Goal: Information Seeking & Learning: Learn about a topic

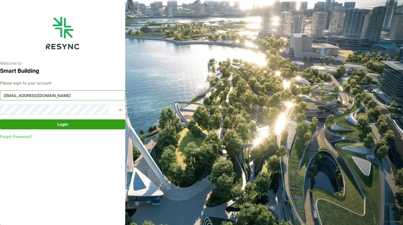
click at [92, 96] on input "continental_display@resynctech.com" at bounding box center [62, 95] width 125 height 10
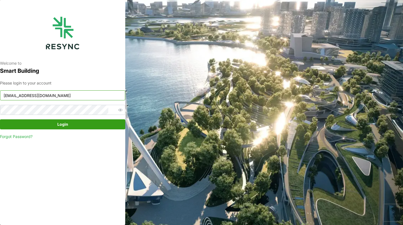
paste input "ponte_group_internal"
type input "ponte_group_internal@resynctech.com"
click at [118, 109] on icon "button" at bounding box center [120, 110] width 4 height 4
click at [25, 122] on span "Login" at bounding box center [62, 123] width 115 height 9
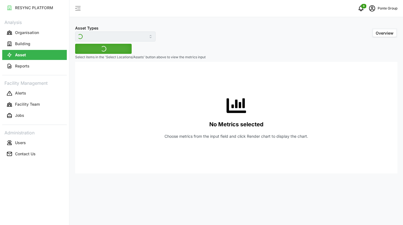
type input "Air Handling Unit"
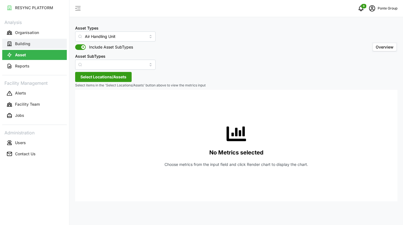
click at [37, 44] on button "Building" at bounding box center [34, 44] width 65 height 10
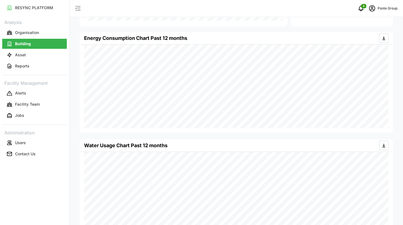
scroll to position [243, 0]
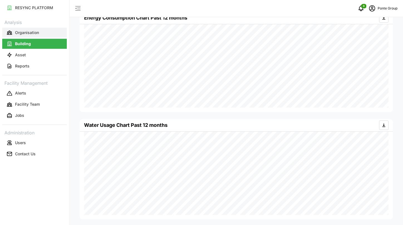
click at [23, 36] on button "Organisation" at bounding box center [34, 33] width 65 height 10
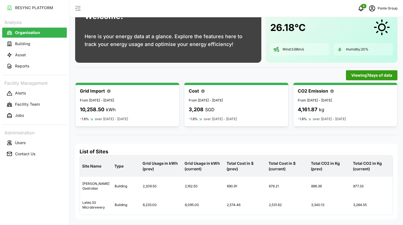
scroll to position [29, 0]
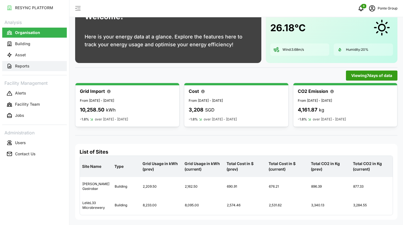
click at [38, 61] on button "Reports" at bounding box center [34, 66] width 65 height 10
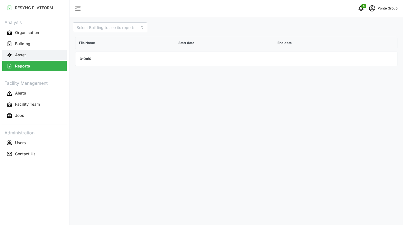
click at [38, 51] on button "Asset" at bounding box center [34, 55] width 65 height 10
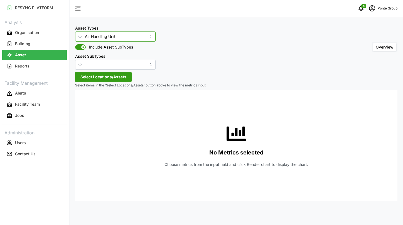
click at [122, 34] on input "Air Handling Unit" at bounding box center [115, 36] width 80 height 10
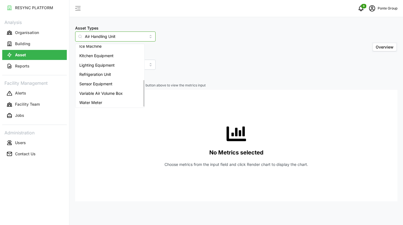
scroll to position [79, 0]
click at [108, 107] on div "No Metrics selected Choose metrics from the input field and click Render chart …" at bounding box center [236, 145] width 313 height 111
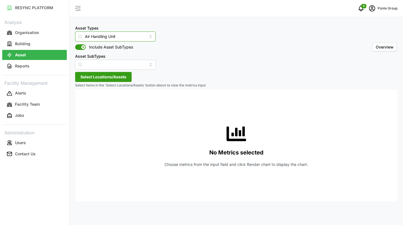
click at [124, 36] on input "Air Handling Unit" at bounding box center [115, 36] width 80 height 10
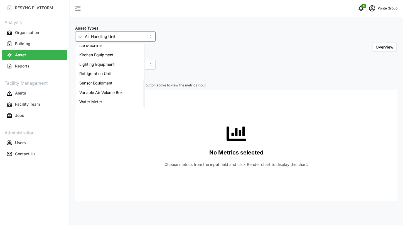
click at [112, 103] on div "Water Meter" at bounding box center [110, 101] width 67 height 9
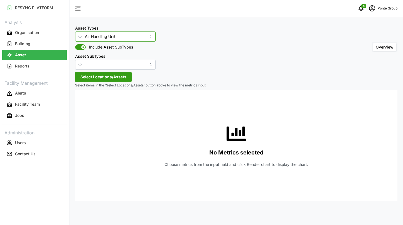
type input "Water Meter"
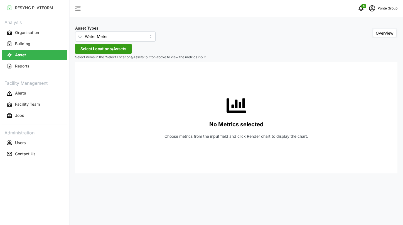
click at [122, 45] on span "Select Locations/Assets" at bounding box center [103, 48] width 46 height 9
click at [87, 74] on div "MBFC" at bounding box center [114, 74] width 68 height 8
click at [82, 74] on polyline at bounding box center [82, 74] width 1 height 2
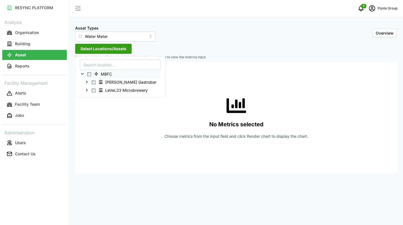
click at [90, 74] on span "Select MBFC" at bounding box center [89, 74] width 4 height 4
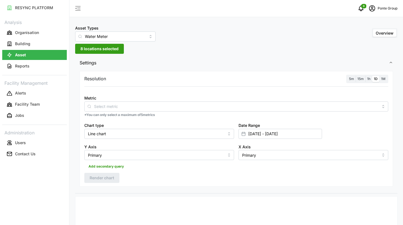
click at [221, 100] on div "Metric" at bounding box center [236, 102] width 304 height 17
click at [203, 109] on div at bounding box center [236, 106] width 304 height 10
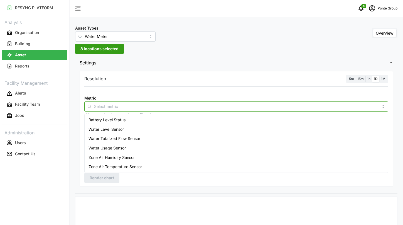
click at [149, 129] on div "Water Level Sensor" at bounding box center [236, 128] width 301 height 9
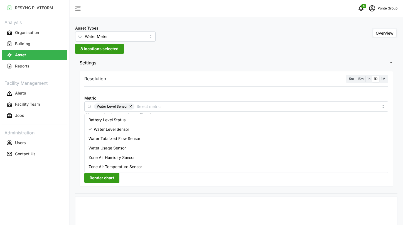
click at [106, 180] on span "Render chart" at bounding box center [102, 177] width 24 height 9
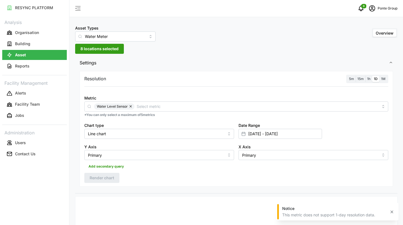
click at [361, 78] on span "15m" at bounding box center [360, 79] width 6 height 4
click at [356, 76] on input "15m" at bounding box center [356, 76] width 0 height 0
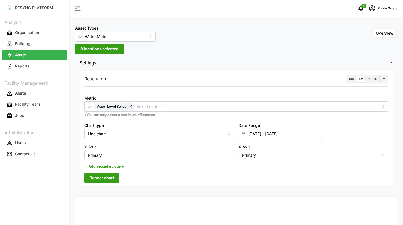
click at [94, 177] on span "Render chart" at bounding box center [102, 177] width 24 height 9
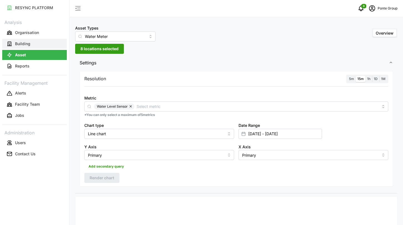
click at [43, 44] on button "Building" at bounding box center [34, 44] width 65 height 10
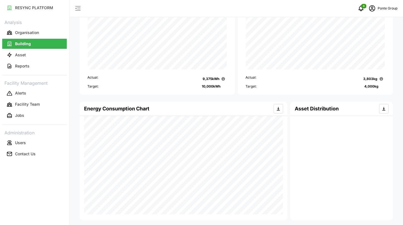
scroll to position [38, 0]
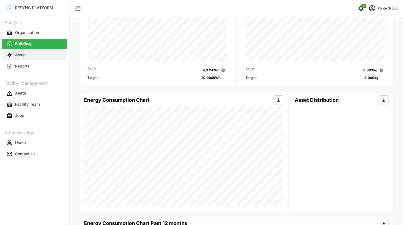
click at [40, 58] on button "Asset" at bounding box center [34, 55] width 65 height 10
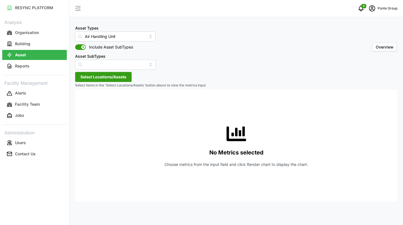
click at [125, 73] on span "Select Locations/Assets" at bounding box center [103, 76] width 46 height 9
click at [84, 100] on icon at bounding box center [82, 102] width 4 height 4
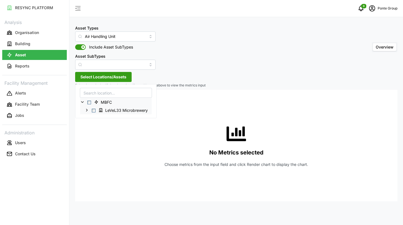
click at [89, 109] on div "LeVeL33 Microbrewery" at bounding box center [116, 110] width 72 height 8
click at [93, 109] on span "Select LeVeL33 Microbrewery" at bounding box center [94, 110] width 4 height 4
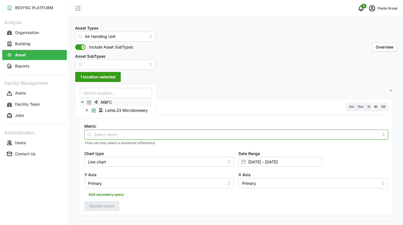
click at [140, 136] on input "Metric" at bounding box center [236, 134] width 284 height 6
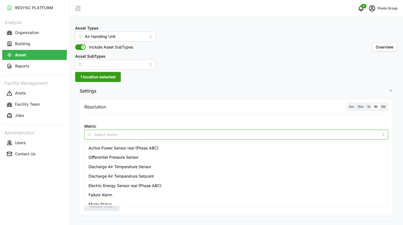
click at [141, 145] on span "Active Power Sensor real (Phase ABC)" at bounding box center [123, 148] width 70 height 6
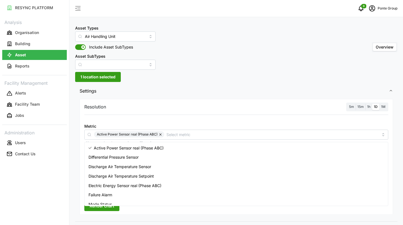
click at [92, 208] on span "Render chart" at bounding box center [102, 205] width 24 height 9
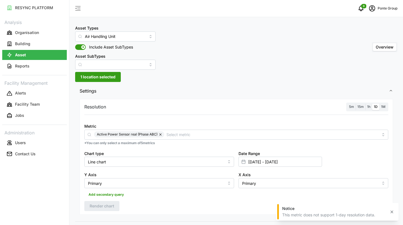
click at [358, 105] on span "15m" at bounding box center [360, 106] width 6 height 4
click at [356, 104] on input "15m" at bounding box center [356, 104] width 0 height 0
click at [113, 204] on span "Render chart" at bounding box center [102, 205] width 24 height 9
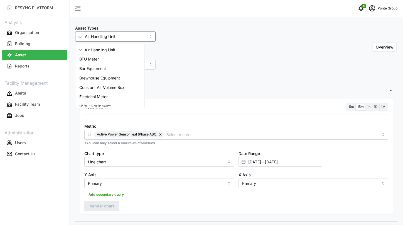
click at [118, 40] on input "Air Handling Unit" at bounding box center [115, 36] width 80 height 10
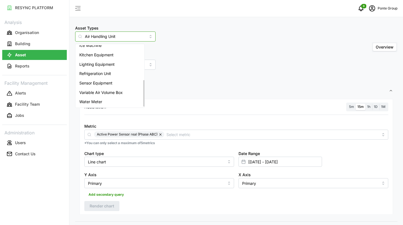
click at [104, 103] on div "Water Meter" at bounding box center [110, 101] width 67 height 9
type input "Water Meter"
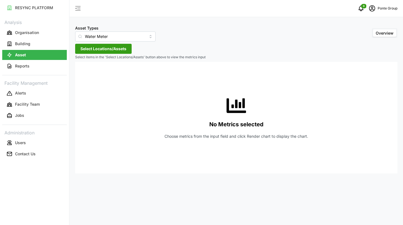
click at [120, 51] on span "Select Locations/Assets" at bounding box center [103, 48] width 46 height 9
click at [92, 72] on span "MBFC" at bounding box center [104, 73] width 24 height 7
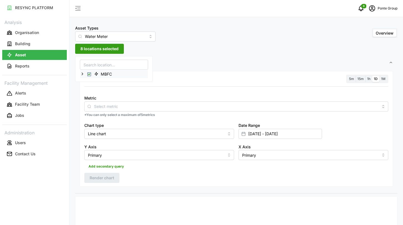
click at [83, 76] on icon at bounding box center [82, 74] width 4 height 4
click at [122, 112] on p "*You can only select a maximum of 5 metrics" at bounding box center [236, 114] width 304 height 5
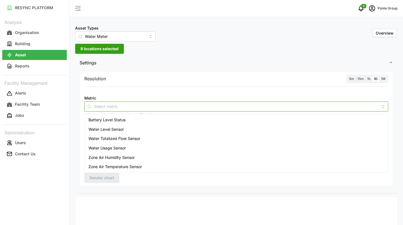
click at [118, 107] on input "Metric" at bounding box center [236, 106] width 284 height 6
click at [118, 127] on span "Water Level Sensor" at bounding box center [105, 129] width 35 height 6
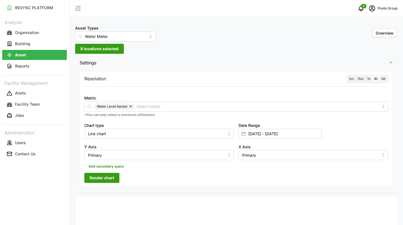
click at [97, 177] on span "Render chart" at bounding box center [102, 177] width 24 height 9
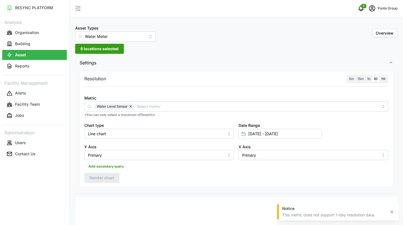
click at [358, 80] on span "15m" at bounding box center [360, 79] width 6 height 4
click at [356, 76] on input "15m" at bounding box center [356, 76] width 0 height 0
click at [107, 177] on span "Render chart" at bounding box center [102, 177] width 24 height 9
click at [113, 47] on span "8 locations selected" at bounding box center [99, 48] width 38 height 9
click at [193, 65] on span "Settings" at bounding box center [234, 63] width 309 height 14
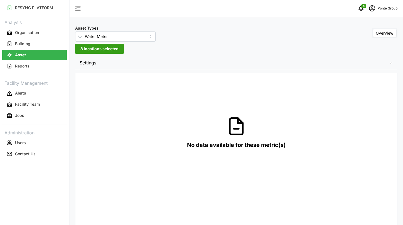
click at [124, 63] on span "Settings" at bounding box center [234, 63] width 309 height 14
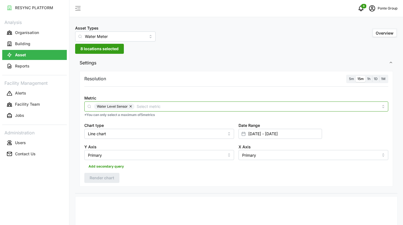
click at [139, 105] on input "Metric" at bounding box center [258, 106] width 242 height 6
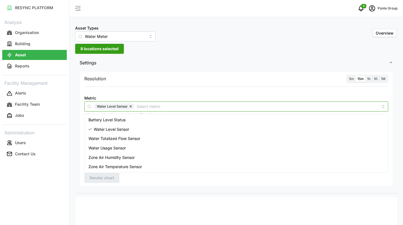
click at [129, 145] on div "Water Usage Sensor" at bounding box center [236, 147] width 301 height 9
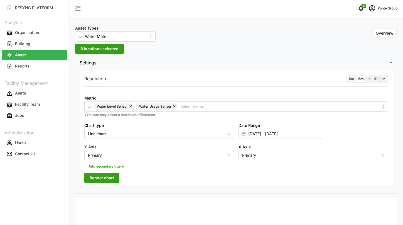
click at [107, 178] on span "Render chart" at bounding box center [102, 177] width 24 height 9
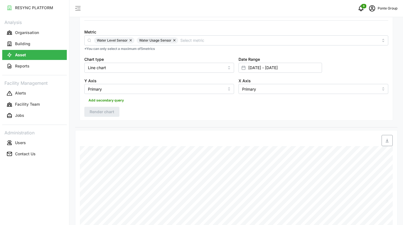
scroll to position [65, 0]
click at [129, 42] on button "button" at bounding box center [131, 41] width 7 height 6
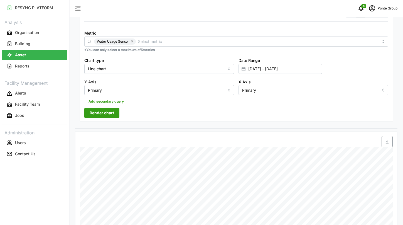
click at [133, 43] on button "button" at bounding box center [132, 41] width 7 height 6
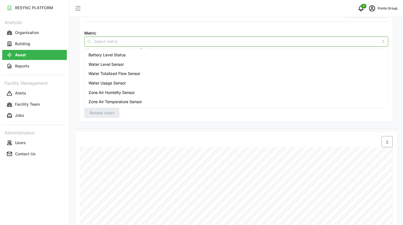
click at [133, 43] on input "Metric" at bounding box center [236, 41] width 284 height 6
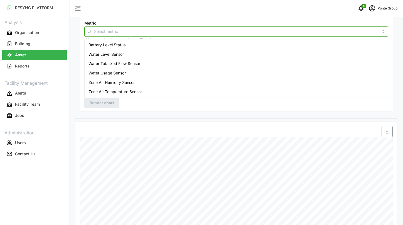
scroll to position [76, 0]
click at [127, 82] on span "Zone Air Humidity Sensor" at bounding box center [111, 81] width 46 height 6
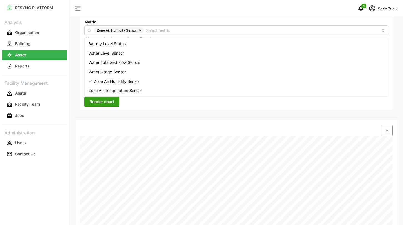
click at [109, 97] on span "Render chart" at bounding box center [102, 101] width 24 height 9
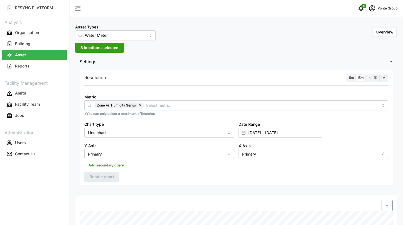
scroll to position [0, 0]
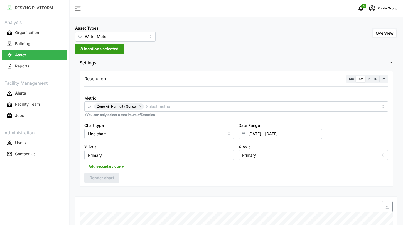
click at [139, 106] on button "button" at bounding box center [140, 106] width 7 height 6
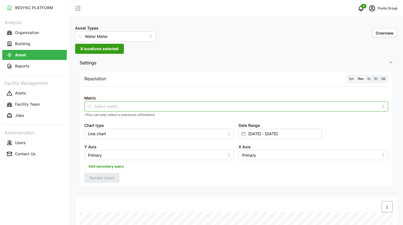
click at [139, 106] on input "Metric" at bounding box center [236, 106] width 284 height 6
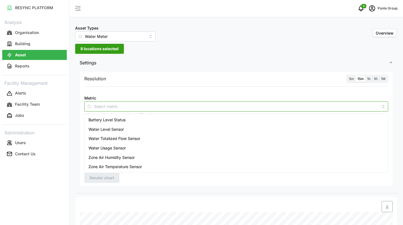
click at [134, 140] on span "Water Totalized Flow Sensor" at bounding box center [114, 138] width 52 height 6
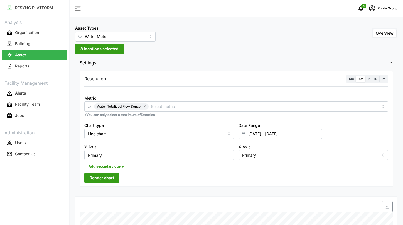
click at [104, 178] on span "Render chart" at bounding box center [102, 177] width 24 height 9
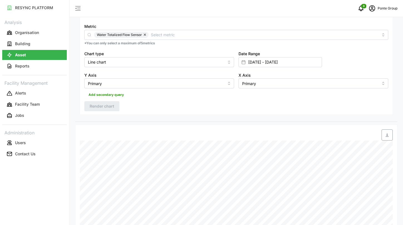
scroll to position [73, 0]
click at [146, 34] on button "button" at bounding box center [145, 34] width 7 height 6
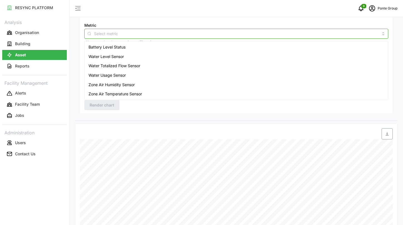
click at [146, 34] on input "Metric" at bounding box center [236, 33] width 284 height 6
click at [127, 58] on div "Water Level Sensor" at bounding box center [236, 56] width 301 height 9
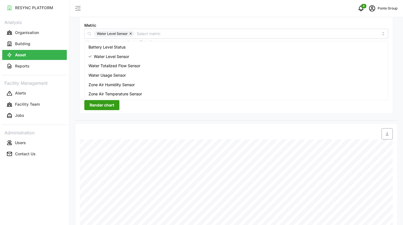
click at [111, 104] on span "Render chart" at bounding box center [102, 104] width 24 height 9
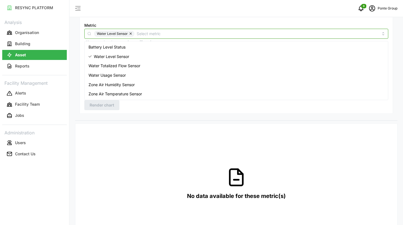
click at [140, 32] on input "Metric" at bounding box center [258, 33] width 242 height 6
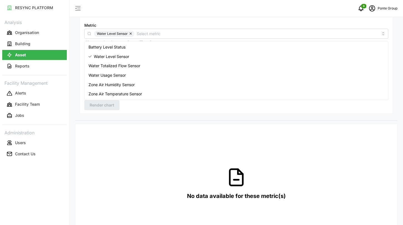
click at [154, 18] on div at bounding box center [236, 17] width 308 height 4
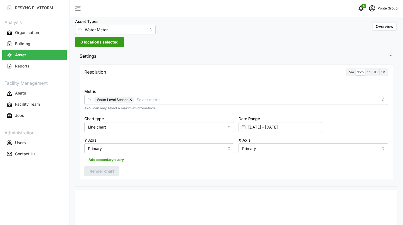
scroll to position [6, 0]
click at [30, 31] on p "Organisation" at bounding box center [27, 33] width 24 height 6
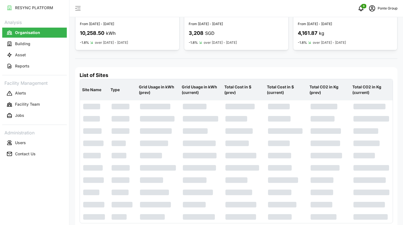
scroll to position [29, 0]
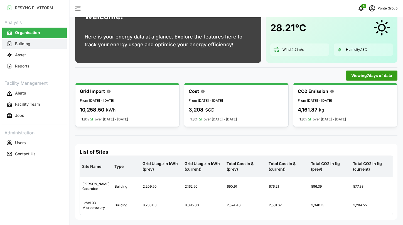
click at [38, 41] on button "Building" at bounding box center [34, 44] width 65 height 10
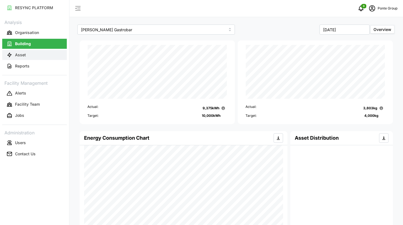
click at [49, 58] on button "Asset" at bounding box center [34, 55] width 65 height 10
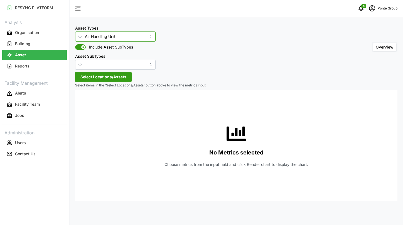
click at [135, 36] on input "Air Handling Unit" at bounding box center [115, 36] width 80 height 10
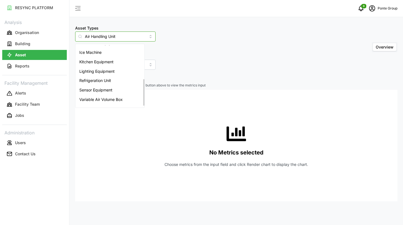
scroll to position [79, 0]
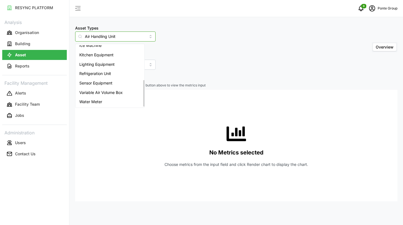
click at [117, 101] on div "Water Meter" at bounding box center [110, 101] width 67 height 9
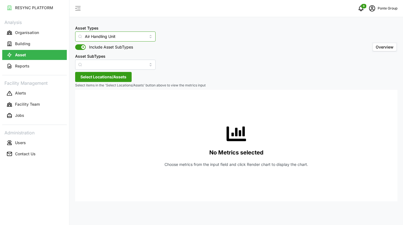
type input "Water Meter"
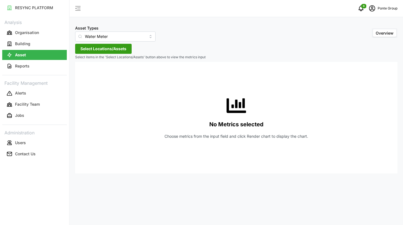
click at [120, 48] on span "Select Locations/Assets" at bounding box center [103, 48] width 46 height 9
click at [82, 73] on icon at bounding box center [82, 74] width 4 height 4
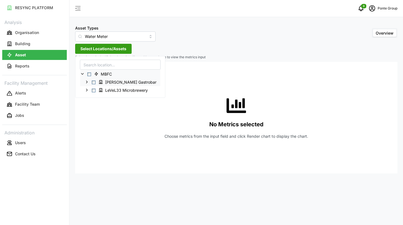
click at [92, 80] on span "Select Erwin's Gastrobar" at bounding box center [94, 82] width 4 height 4
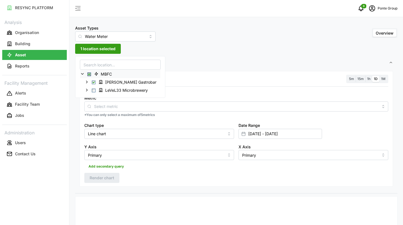
click at [92, 75] on span "MBFC" at bounding box center [104, 73] width 24 height 7
click at [94, 81] on span "Select Erwin's Gastrobar" at bounding box center [94, 82] width 4 height 4
click at [96, 88] on div "LeVeL33 Microbrewery" at bounding box center [120, 90] width 80 height 8
click at [95, 90] on span "Select LeVeL33 Microbrewery" at bounding box center [94, 90] width 4 height 4
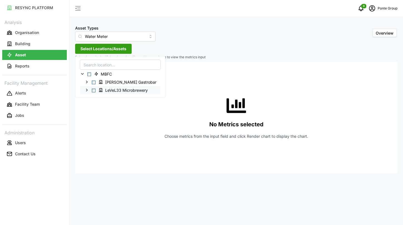
click at [95, 90] on span "Select LeVeL33 Microbrewery" at bounding box center [94, 90] width 4 height 4
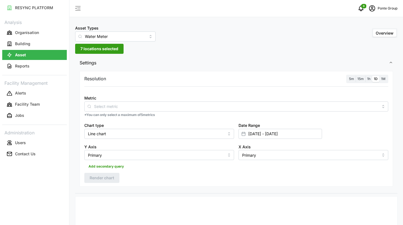
click at [199, 82] on div "Resolution 5m 15m 1h 1D 1M" at bounding box center [236, 79] width 304 height 9
click at [170, 100] on div "Metric" at bounding box center [236, 102] width 304 height 17
click at [170, 102] on div at bounding box center [236, 106] width 304 height 10
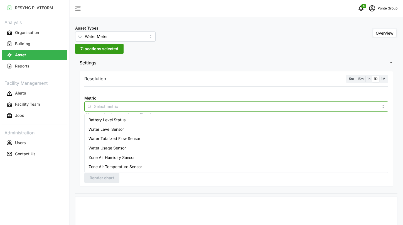
click at [157, 126] on div "Water Level Sensor" at bounding box center [236, 128] width 301 height 9
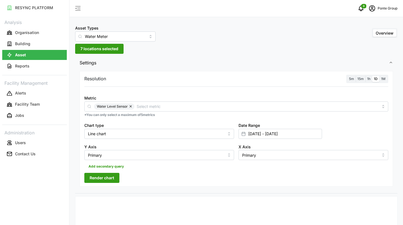
click at [107, 177] on span "Render chart" at bounding box center [102, 177] width 24 height 9
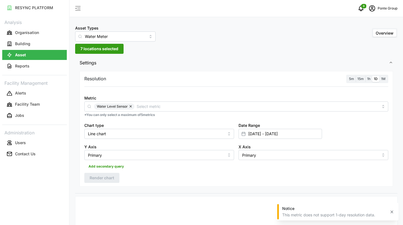
click at [360, 78] on span "15m" at bounding box center [360, 79] width 6 height 4
click at [356, 76] on input "15m" at bounding box center [356, 76] width 0 height 0
click at [106, 174] on span "Render chart" at bounding box center [102, 177] width 24 height 9
click at [129, 104] on button "button" at bounding box center [131, 106] width 7 height 6
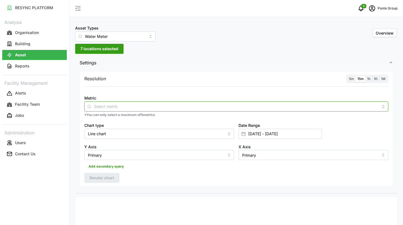
click at [129, 105] on input "Metric" at bounding box center [236, 106] width 284 height 6
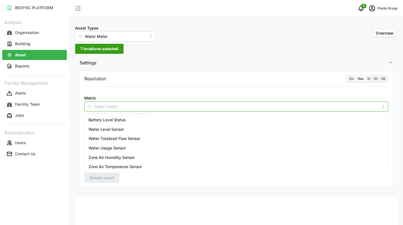
click at [122, 139] on span "Water Totalized Flow Sensor" at bounding box center [114, 138] width 52 height 6
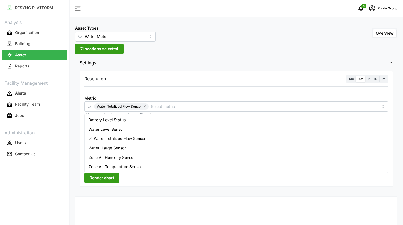
click at [105, 173] on span "Render chart" at bounding box center [102, 177] width 24 height 9
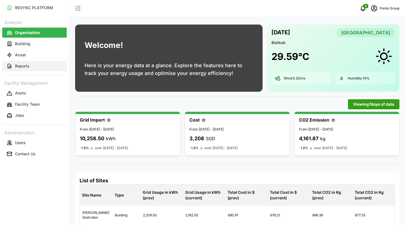
click at [31, 64] on button "Reports" at bounding box center [34, 66] width 65 height 10
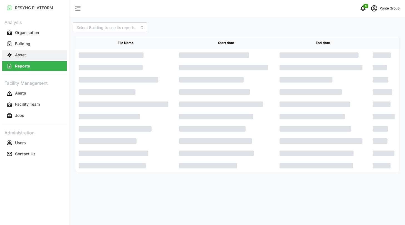
click at [27, 57] on button "Asset" at bounding box center [34, 55] width 65 height 10
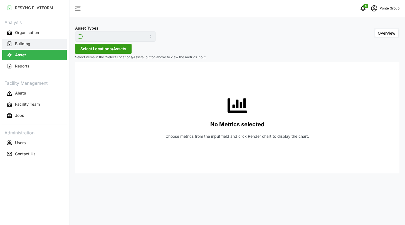
click at [30, 45] on button "Building" at bounding box center [34, 44] width 65 height 10
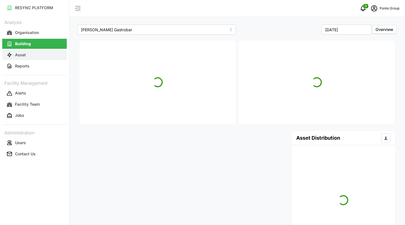
click at [30, 55] on button "Asset" at bounding box center [34, 55] width 65 height 10
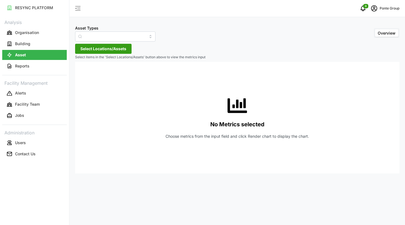
type input "Air Handling Unit"
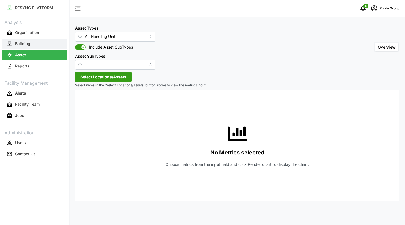
click at [26, 46] on p "Building" at bounding box center [22, 44] width 15 height 6
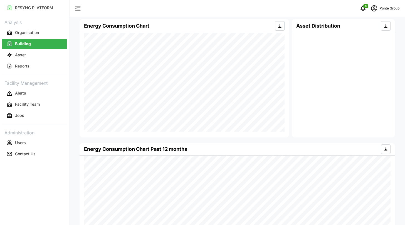
scroll to position [105, 0]
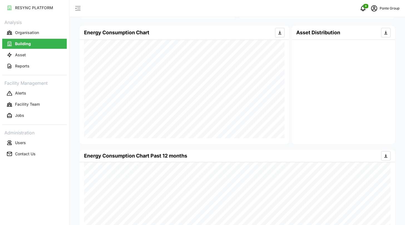
click at [347, 32] on div "Asset Distribution" at bounding box center [343, 33] width 94 height 14
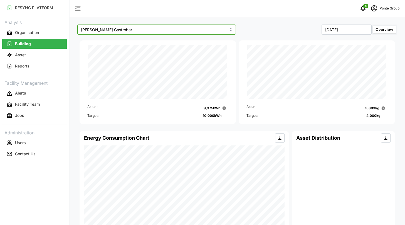
click at [205, 27] on input "[PERSON_NAME] Gastrobar" at bounding box center [156, 29] width 159 height 10
click at [177, 48] on div "LeVeL33 Microbrewery" at bounding box center [157, 52] width 156 height 9
click at [164, 31] on input "LeVeL33 Microbrewery" at bounding box center [156, 29] width 159 height 10
click at [156, 42] on div "[PERSON_NAME] Gastrobar" at bounding box center [157, 42] width 156 height 9
click at [164, 28] on input "[PERSON_NAME] Gastrobar" at bounding box center [156, 29] width 159 height 10
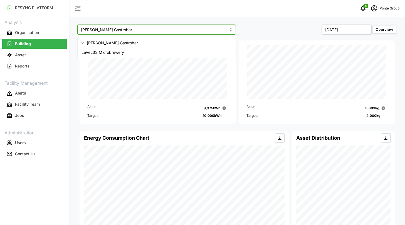
click at [153, 51] on div "LeVeL33 Microbrewery" at bounding box center [157, 52] width 156 height 9
click at [110, 41] on span "[PERSON_NAME] Gastrobar" at bounding box center [107, 43] width 51 height 6
click at [203, 50] on div "LeVeL33 Microbrewery" at bounding box center [157, 52] width 156 height 9
click at [158, 40] on div "[PERSON_NAME] Gastrobar" at bounding box center [157, 42] width 156 height 9
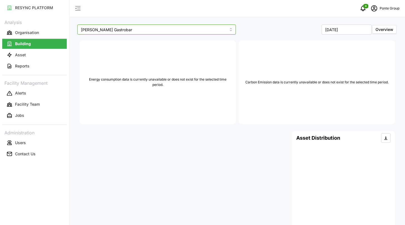
click at [152, 31] on input "[PERSON_NAME] Gastrobar" at bounding box center [156, 29] width 159 height 10
click at [141, 50] on div "LeVeL33 Microbrewery" at bounding box center [157, 52] width 156 height 9
type input "LeVeL33 Microbrewery"
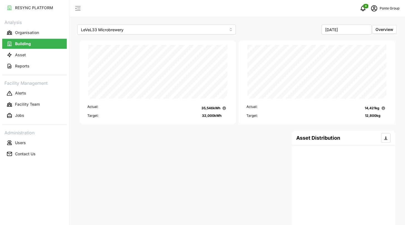
click at [385, 11] on div "Ponte Group" at bounding box center [384, 8] width 31 height 11
click at [374, 37] on button "Logout" at bounding box center [376, 42] width 53 height 10
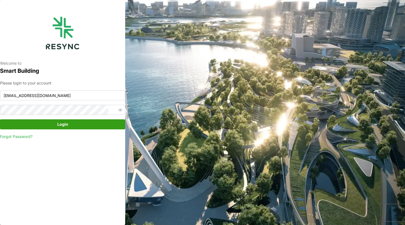
click at [92, 94] on input "continental_display@resynctech.com" at bounding box center [62, 95] width 125 height 10
type input "ponte_group_internal@resynctech.com"
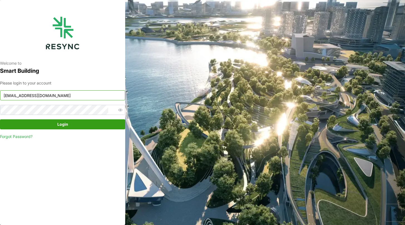
click at [87, 94] on input "ponte_group_internal@resynctech.com" at bounding box center [62, 95] width 125 height 10
click at [117, 109] on span "button" at bounding box center [120, 109] width 7 height 7
